Goal: Information Seeking & Learning: Learn about a topic

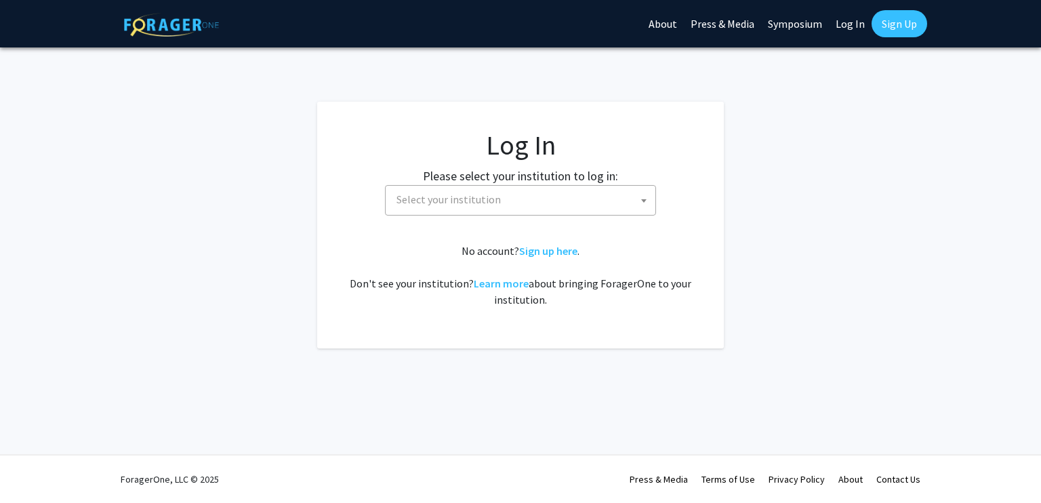
select select
click at [496, 193] on span "Select your institution" at bounding box center [523, 200] width 264 height 28
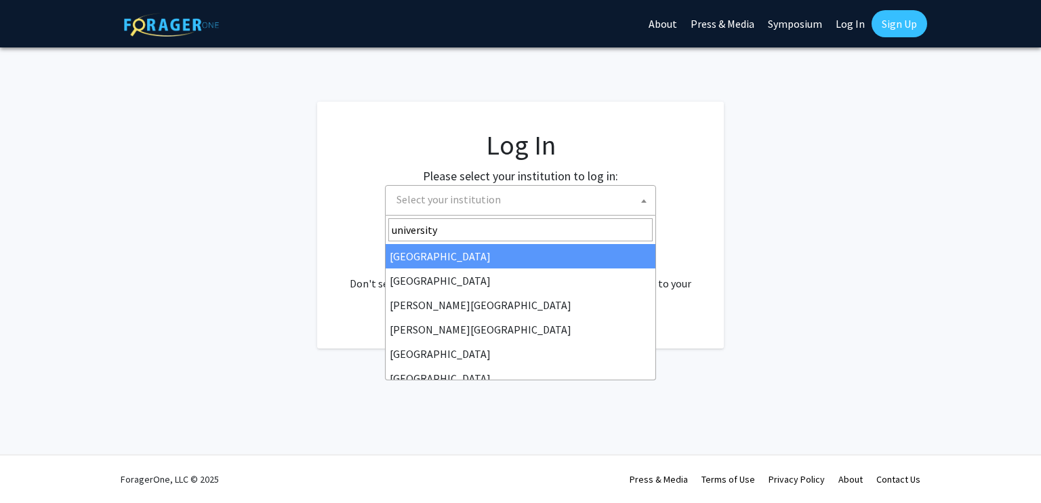
type input "university"
click at [496, 193] on span "Select your institution" at bounding box center [523, 200] width 264 height 28
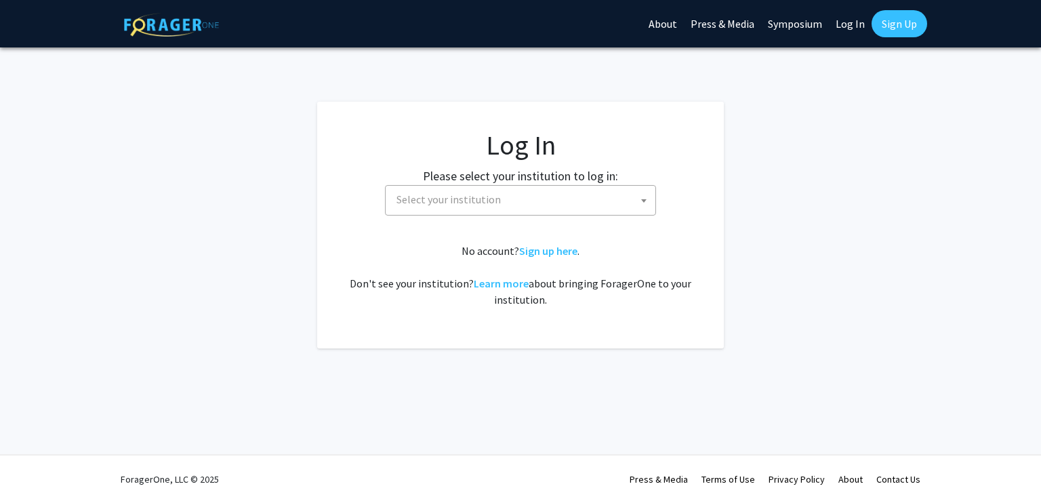
click at [496, 193] on span "Select your institution" at bounding box center [523, 200] width 264 height 28
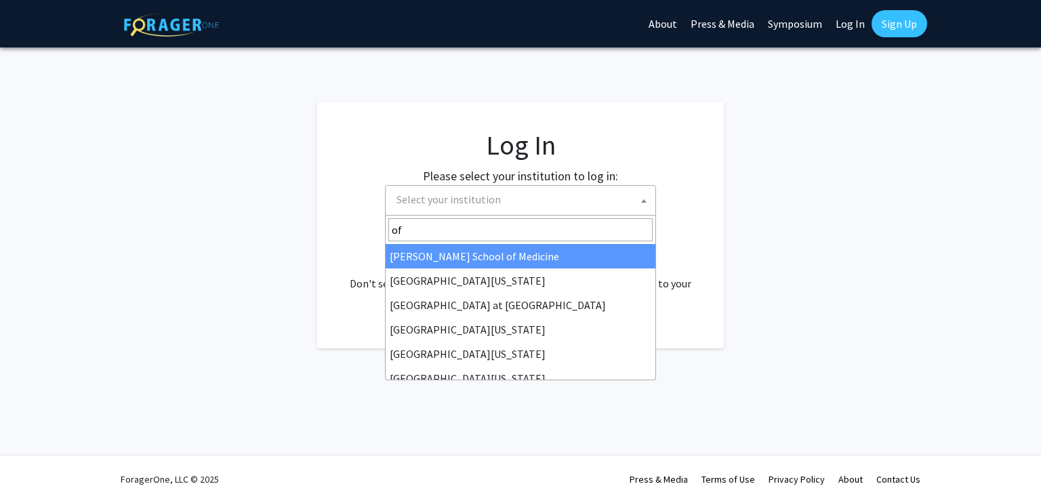
type input "o"
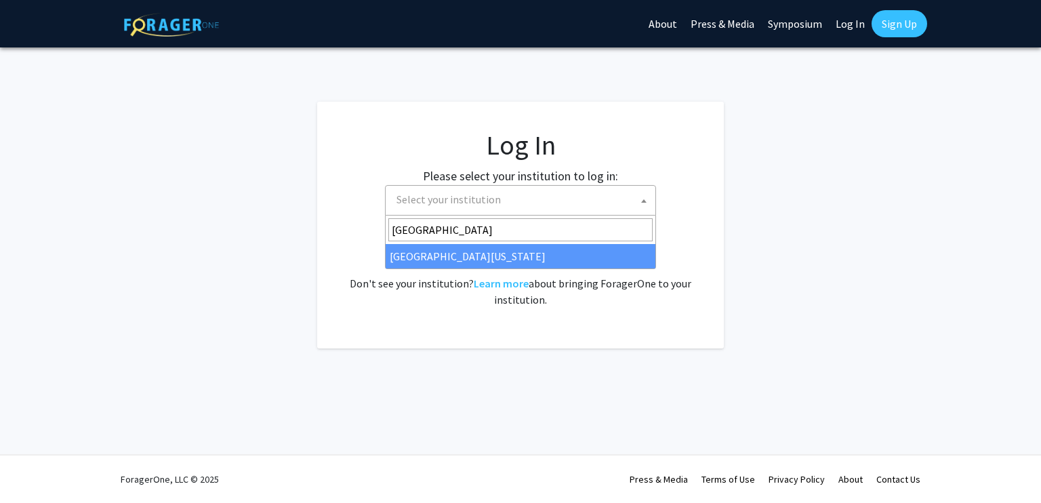
type input "[GEOGRAPHIC_DATA][US_STATE]"
select select "13"
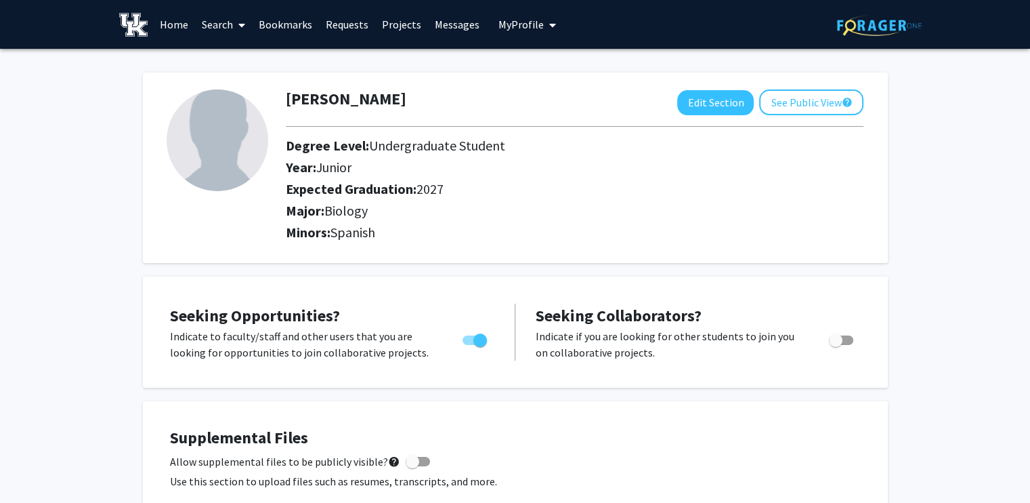
click at [354, 20] on link "Requests" at bounding box center [347, 24] width 56 height 47
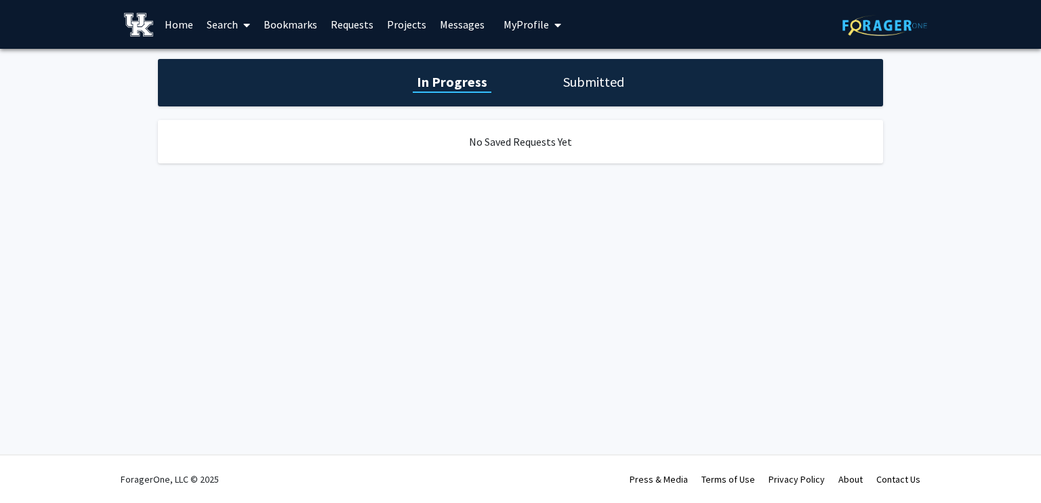
click at [232, 21] on link "Search" at bounding box center [228, 24] width 57 height 47
click at [173, 24] on link "Home" at bounding box center [179, 24] width 42 height 47
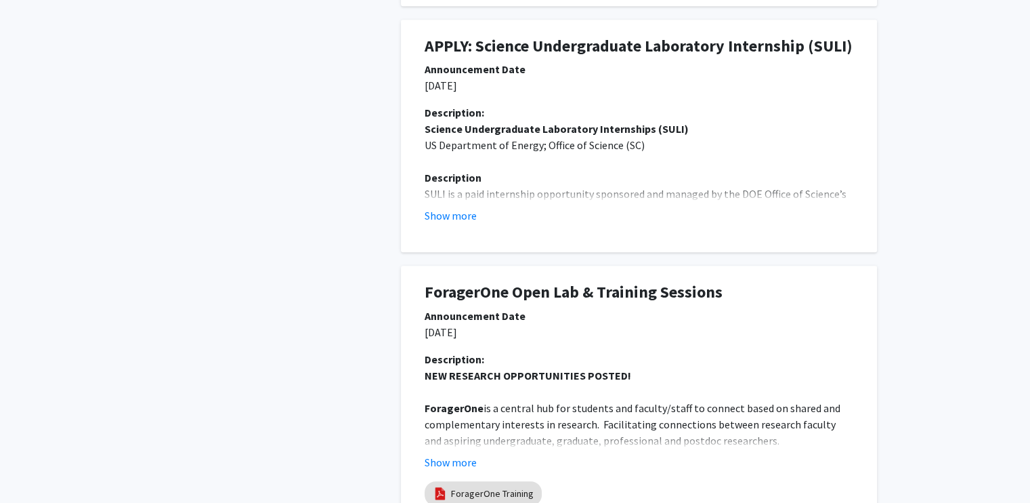
scroll to position [683, 0]
click at [436, 211] on button "Show more" at bounding box center [451, 215] width 52 height 16
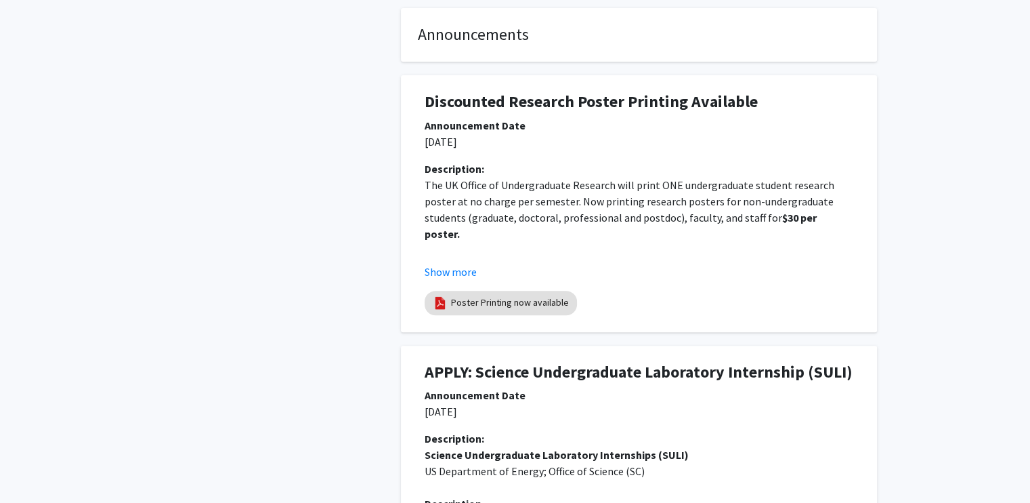
scroll to position [258, 0]
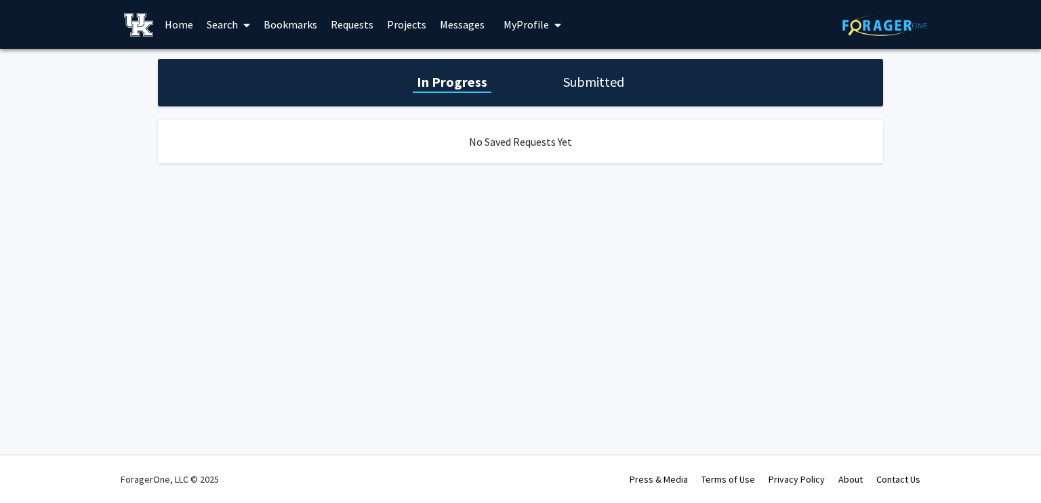
click at [190, 22] on link "Home" at bounding box center [179, 24] width 42 height 47
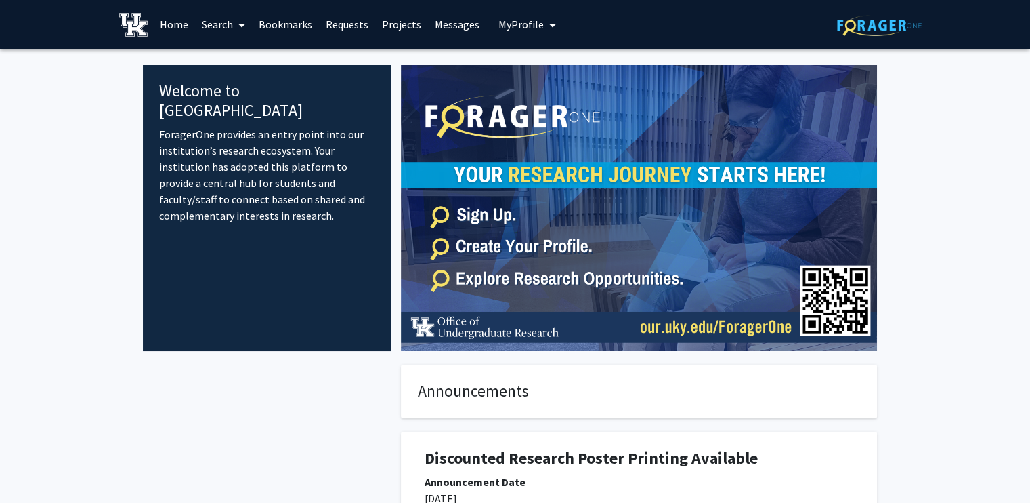
click at [234, 26] on span at bounding box center [239, 24] width 12 height 47
click at [249, 52] on span "Faculty/Staff" at bounding box center [245, 62] width 100 height 27
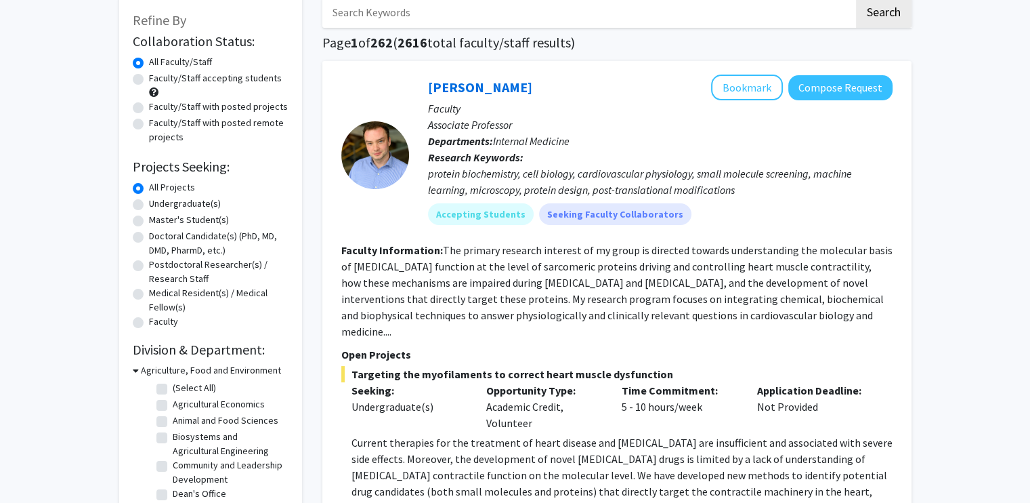
scroll to position [76, 0]
click at [145, 205] on div "Undergraduate(s)" at bounding box center [211, 204] width 156 height 16
click at [149, 201] on label "Undergraduate(s)" at bounding box center [185, 203] width 72 height 14
click at [149, 201] on input "Undergraduate(s)" at bounding box center [153, 200] width 9 height 9
radio input "true"
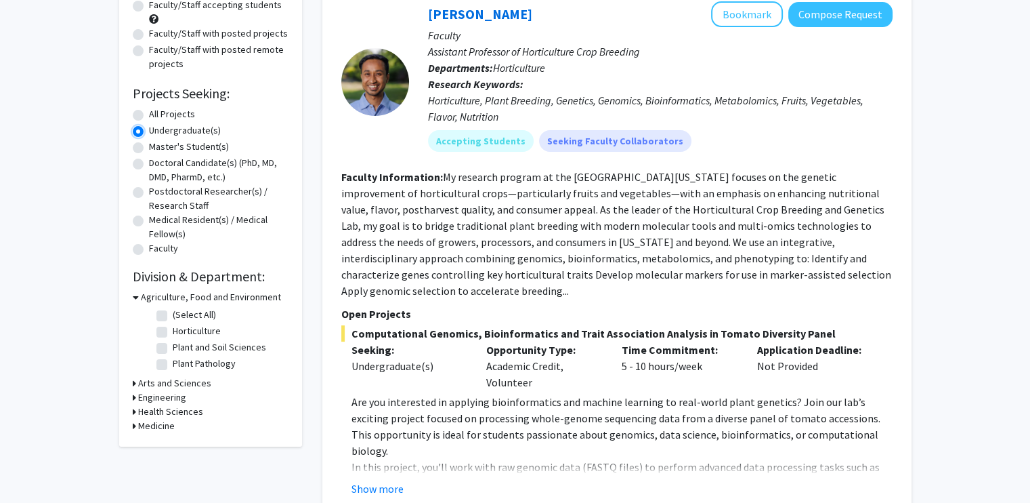
scroll to position [163, 0]
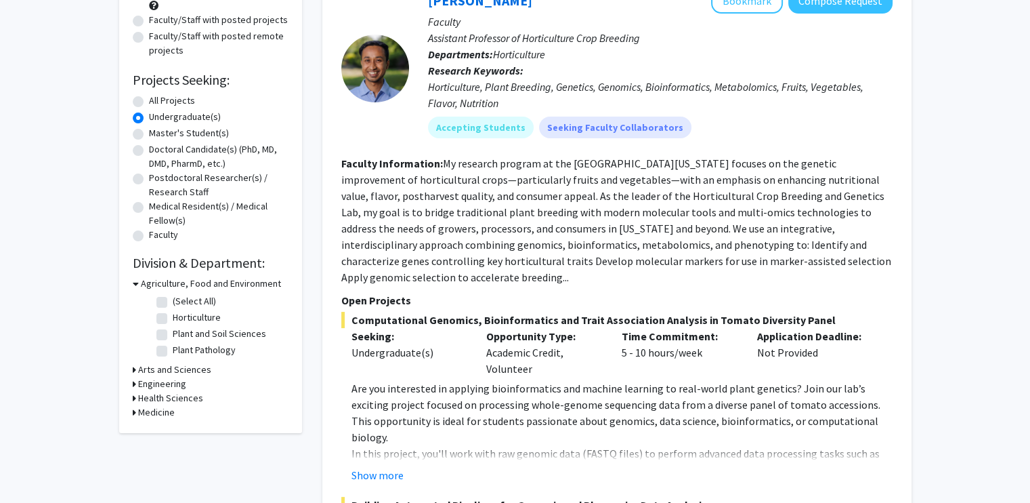
click at [135, 370] on icon at bounding box center [134, 369] width 3 height 14
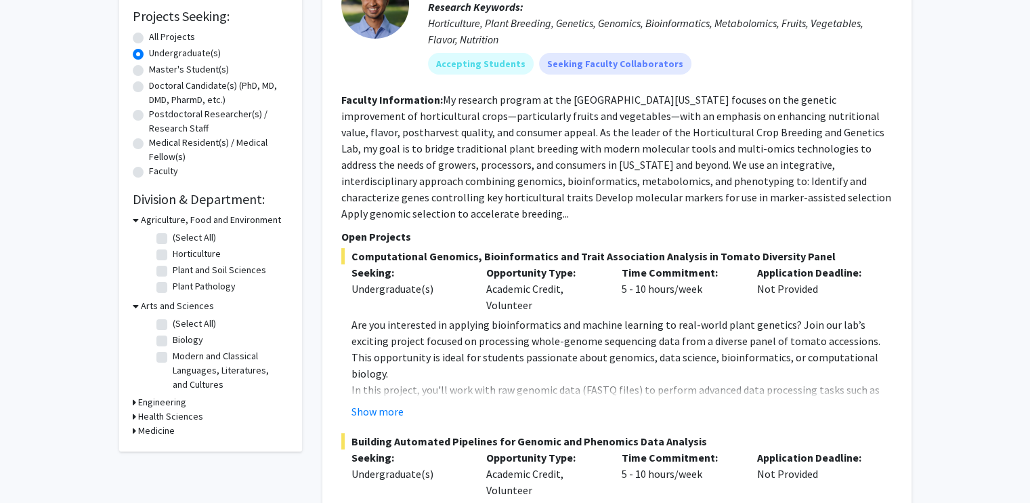
scroll to position [227, 0]
click at [173, 338] on label "Biology" at bounding box center [188, 339] width 30 height 14
click at [173, 338] on input "Biology" at bounding box center [177, 336] width 9 height 9
checkbox input "true"
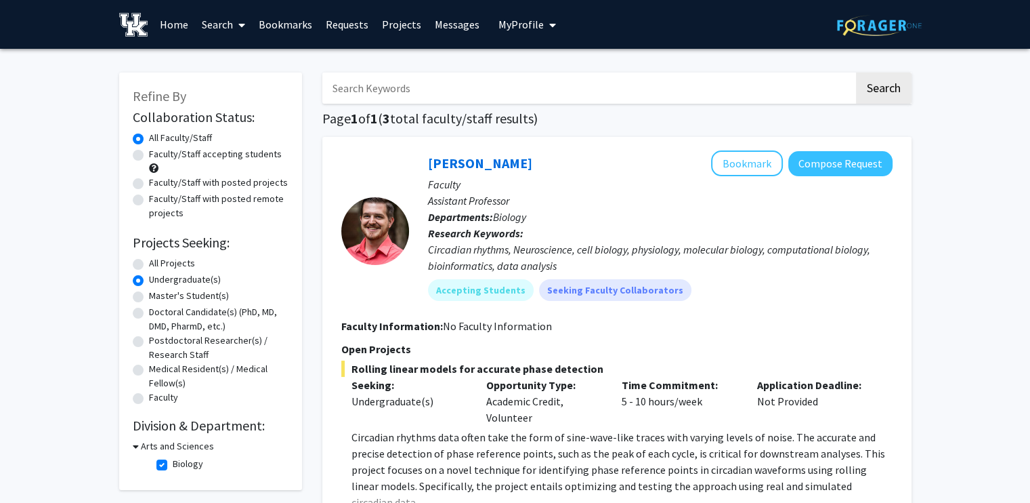
scroll to position [90, 0]
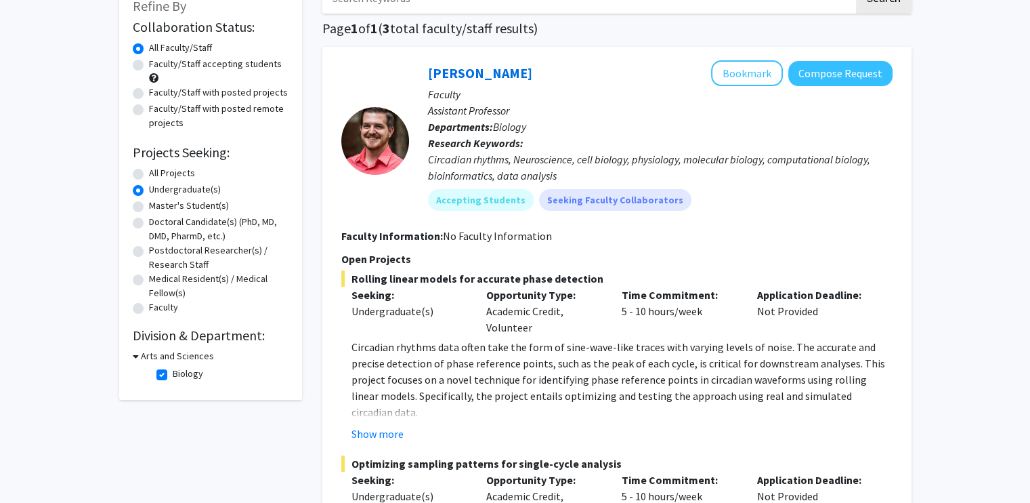
click at [133, 355] on icon at bounding box center [136, 356] width 6 height 14
click at [133, 355] on icon at bounding box center [134, 356] width 3 height 14
click at [173, 373] on label "Biology" at bounding box center [188, 374] width 30 height 14
click at [173, 373] on input "Biology" at bounding box center [177, 371] width 9 height 9
checkbox input "false"
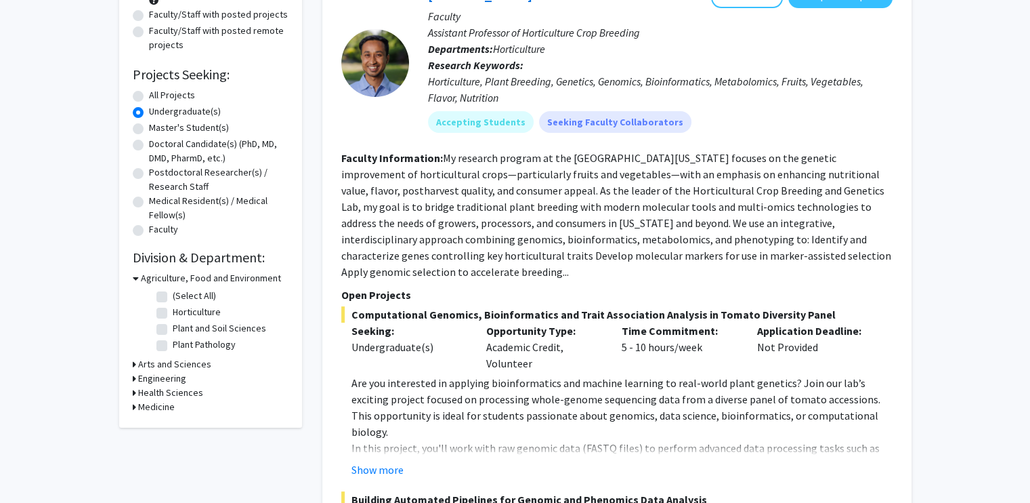
scroll to position [168, 0]
click at [163, 407] on h3 "Medicine" at bounding box center [156, 407] width 37 height 14
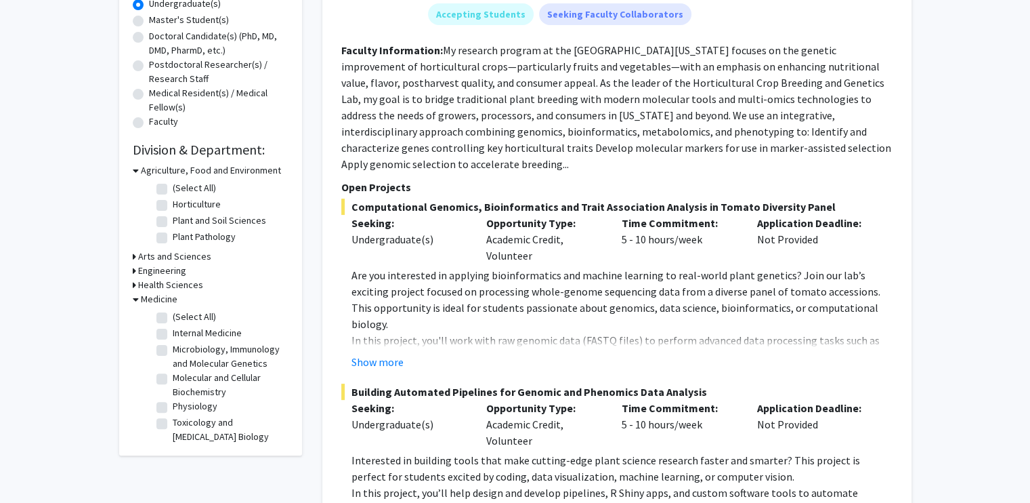
scroll to position [276, 0]
click at [173, 318] on label "(Select All)" at bounding box center [194, 316] width 43 height 14
click at [173, 318] on input "(Select All)" at bounding box center [177, 313] width 9 height 9
checkbox input "true"
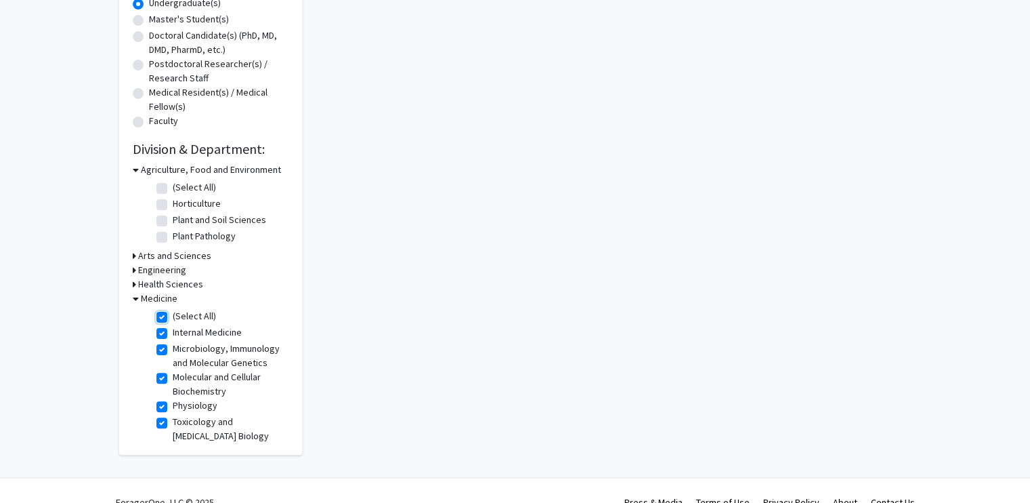
checkbox input "true"
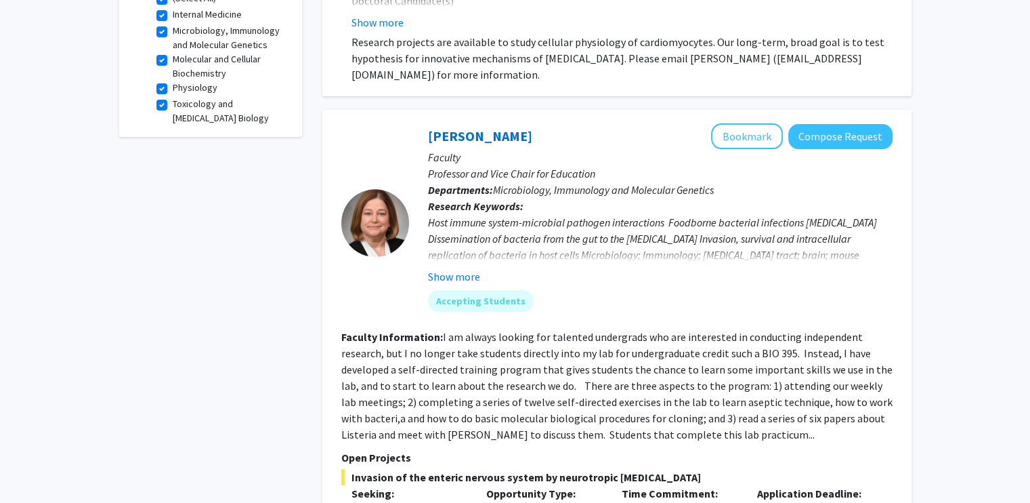
scroll to position [473, 0]
